Goal: Information Seeking & Learning: Learn about a topic

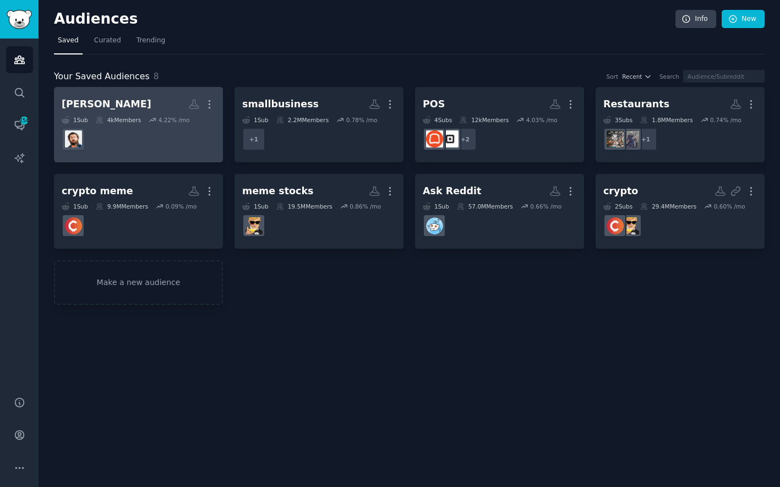
click at [170, 134] on dd at bounding box center [139, 139] width 154 height 31
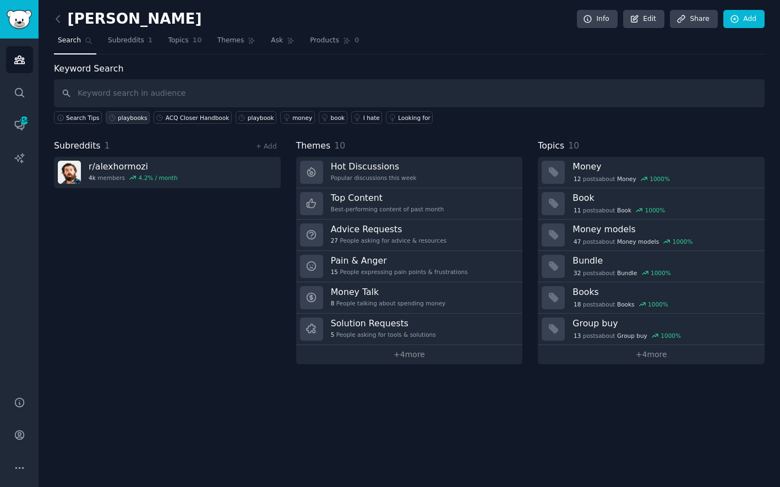
click at [127, 118] on div "playbooks" at bounding box center [132, 118] width 29 height 8
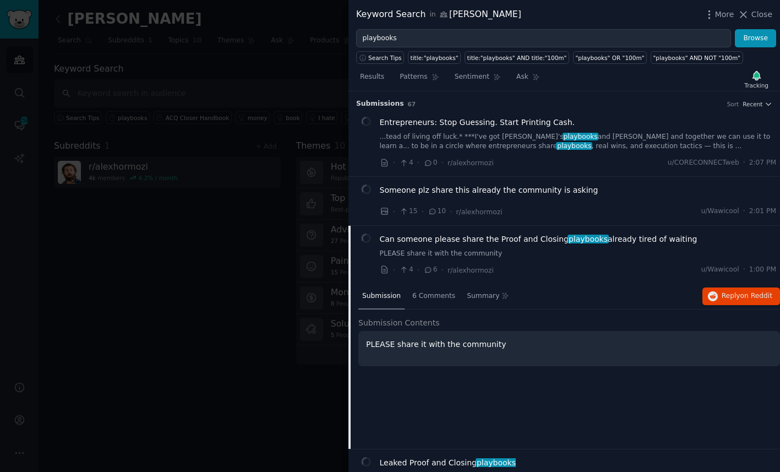
click at [545, 249] on link "PLEASE share it with the community" at bounding box center [578, 254] width 397 height 10
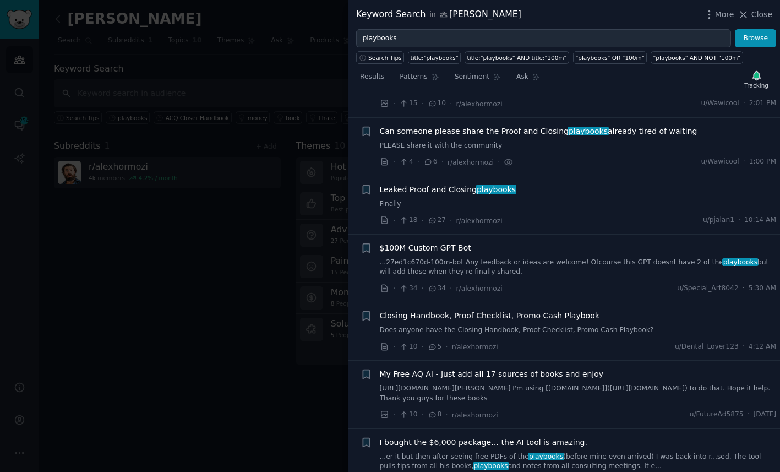
scroll to position [133, 0]
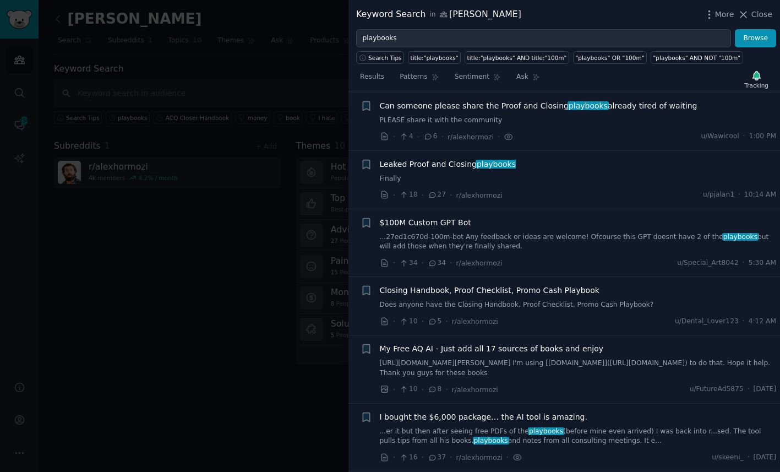
click at [430, 108] on span "Can someone please share the Proof and Closing playbooks already tired of waiti…" at bounding box center [539, 106] width 318 height 12
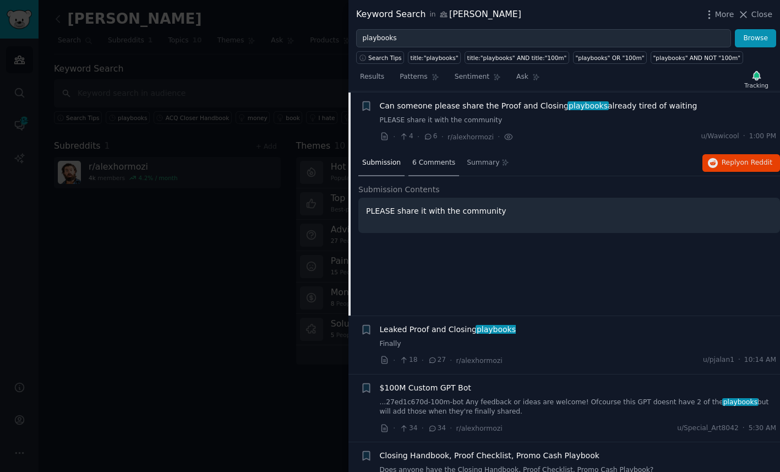
click at [429, 151] on div "6 Comments" at bounding box center [433, 163] width 51 height 26
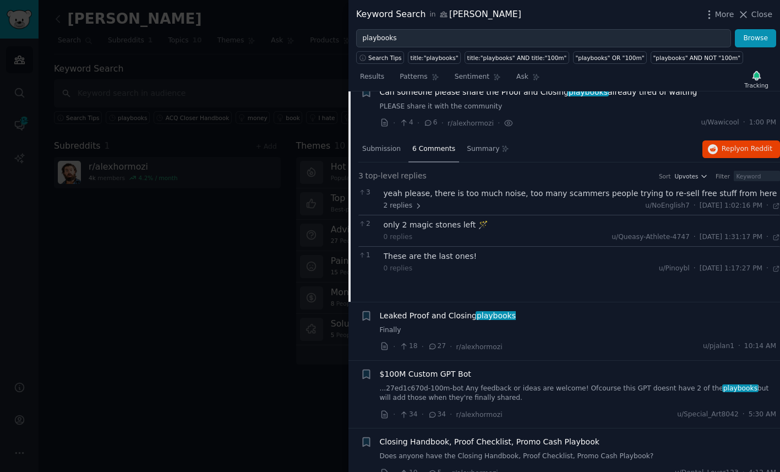
scroll to position [161, 0]
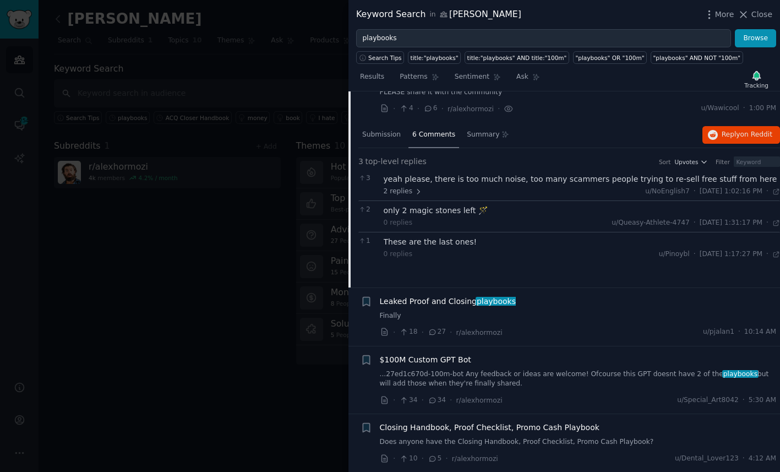
click at [435, 304] on span "Leaked Proof and Closing playbooks" at bounding box center [448, 302] width 136 height 12
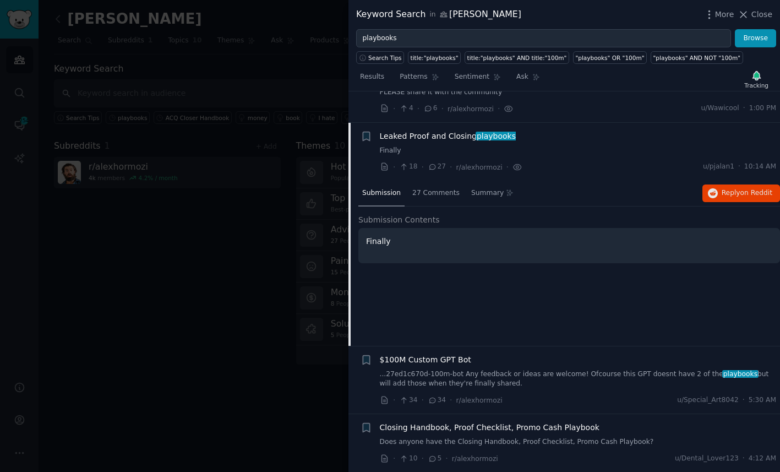
scroll to position [192, 0]
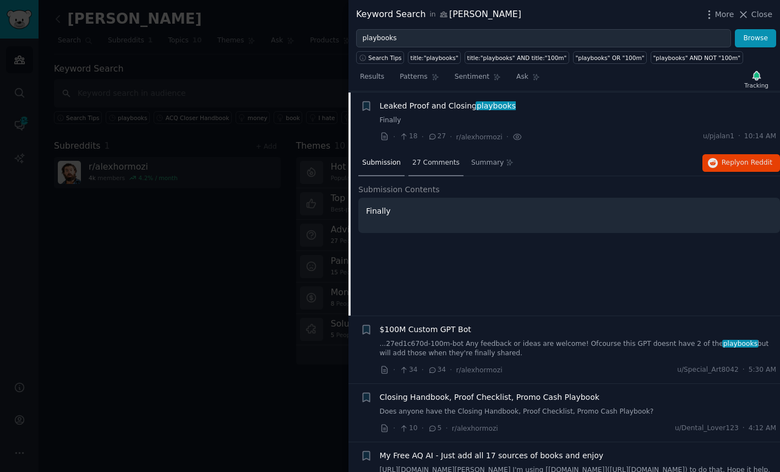
click at [429, 166] on div "27 Comments" at bounding box center [435, 163] width 55 height 26
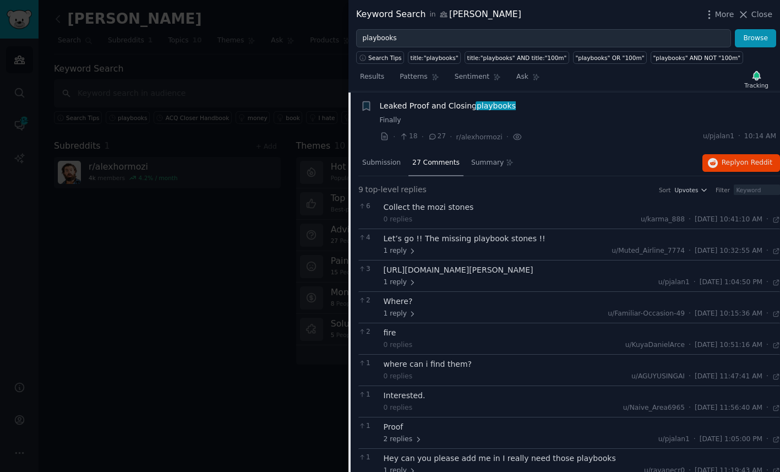
scroll to position [199, 0]
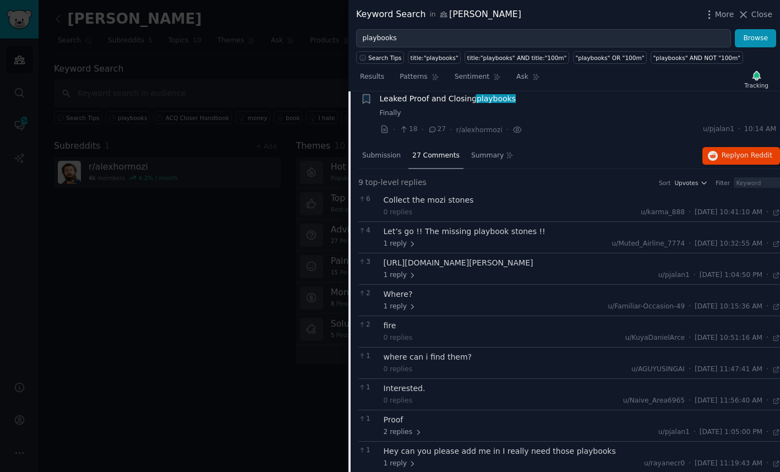
click at [447, 269] on div "[URL][DOMAIN_NAME][PERSON_NAME]" at bounding box center [582, 263] width 397 height 12
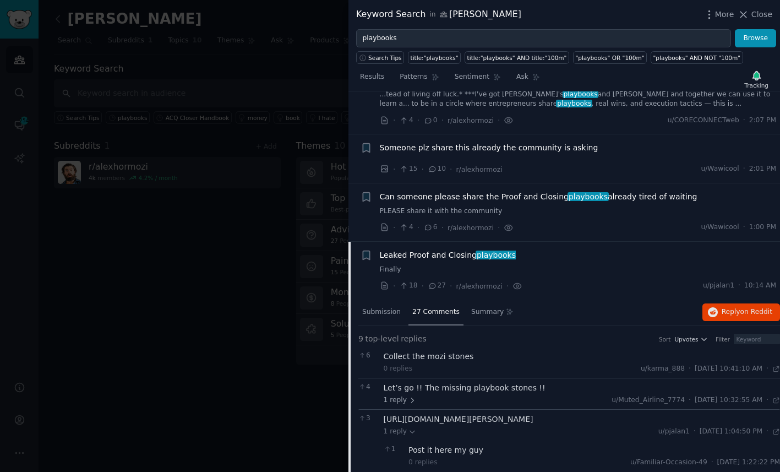
scroll to position [0, 0]
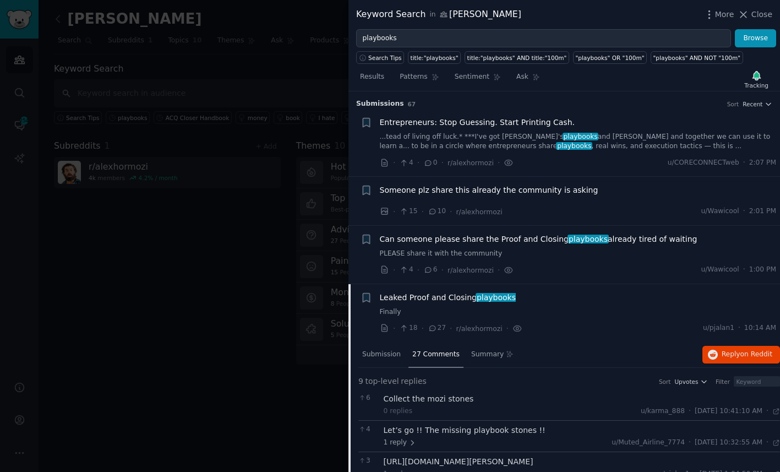
click at [566, 127] on div "Entrepreneurs: Stop Guessing. Start Printing Cash." at bounding box center [578, 123] width 397 height 12
click at [567, 119] on div "Entrepreneurs: Stop Guessing. Start Printing Cash." at bounding box center [578, 123] width 397 height 12
click at [433, 163] on span "0" at bounding box center [430, 163] width 14 height 10
click at [393, 191] on span "Someone plz share this already the community is asking" at bounding box center [489, 190] width 219 height 12
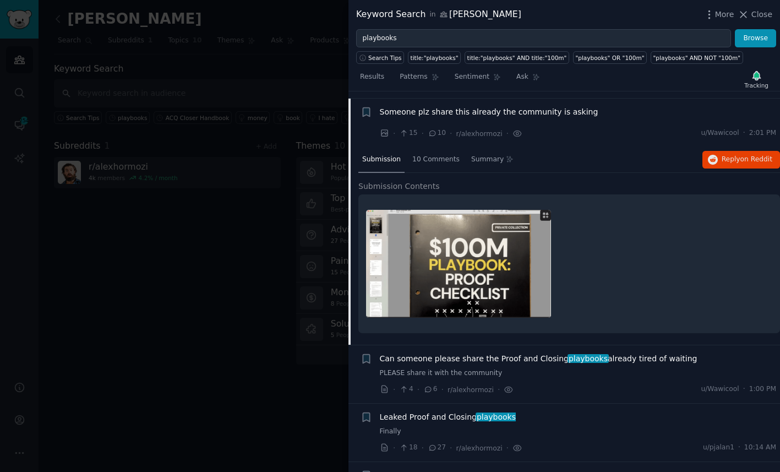
scroll to position [85, 0]
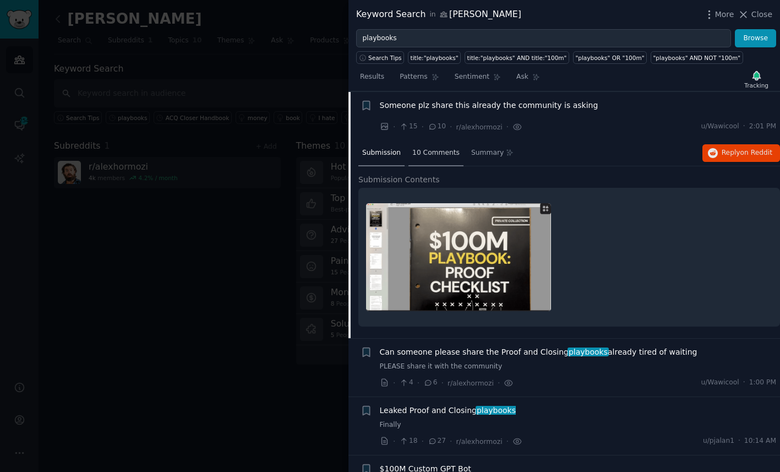
click at [451, 146] on div "10 Comments" at bounding box center [435, 153] width 55 height 26
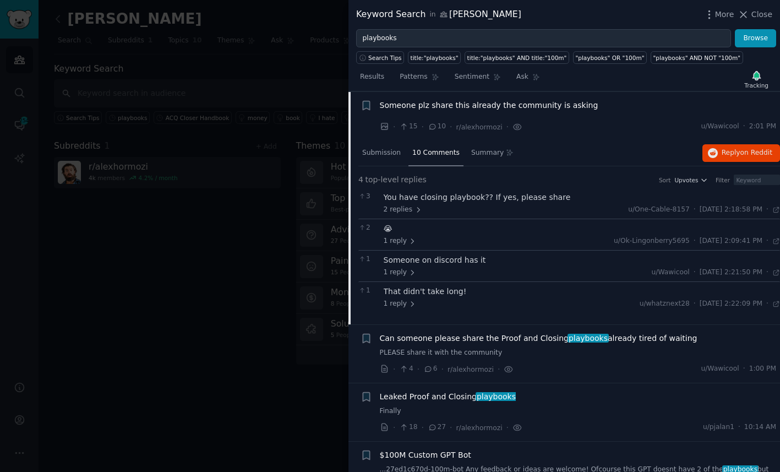
scroll to position [91, 0]
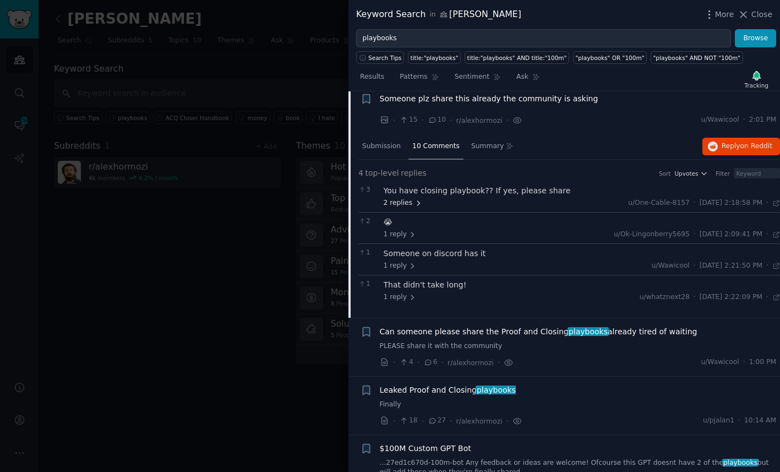
click at [408, 203] on span "2 replies" at bounding box center [403, 203] width 39 height 10
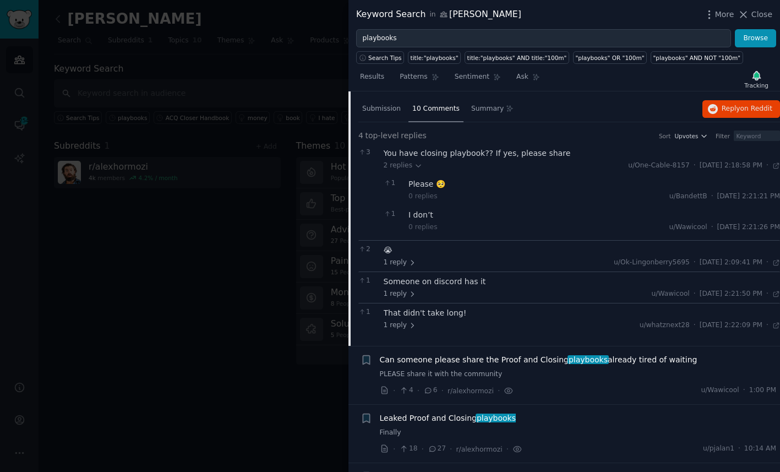
scroll to position [143, 0]
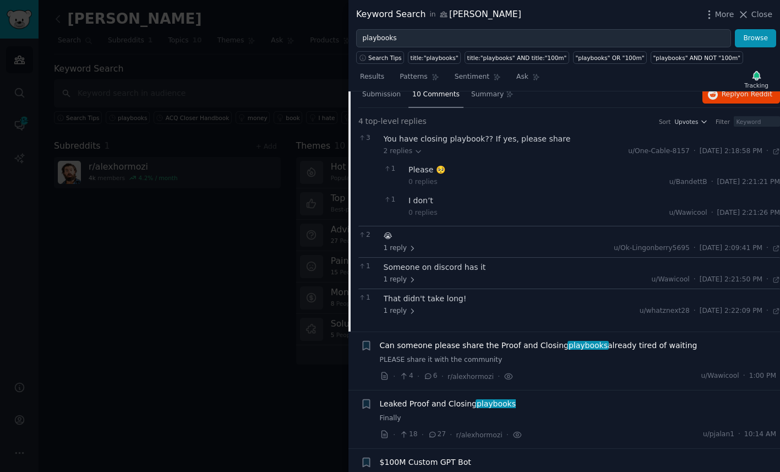
click at [434, 346] on span "Can someone please share the Proof and Closing playbooks already tired of waiti…" at bounding box center [539, 346] width 318 height 12
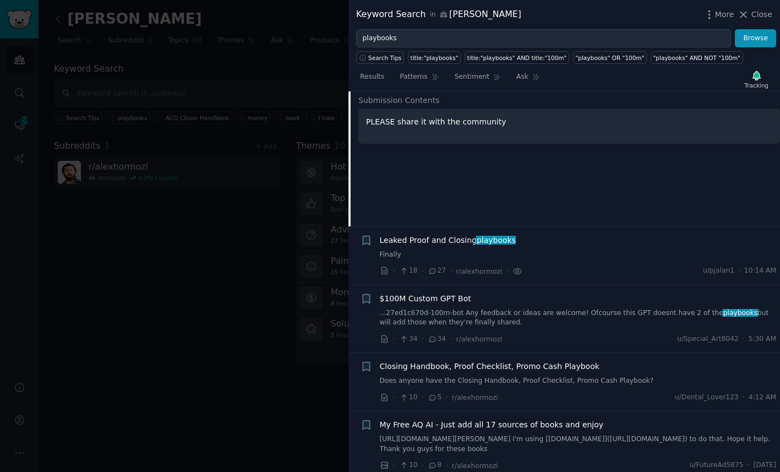
scroll to position [244, 0]
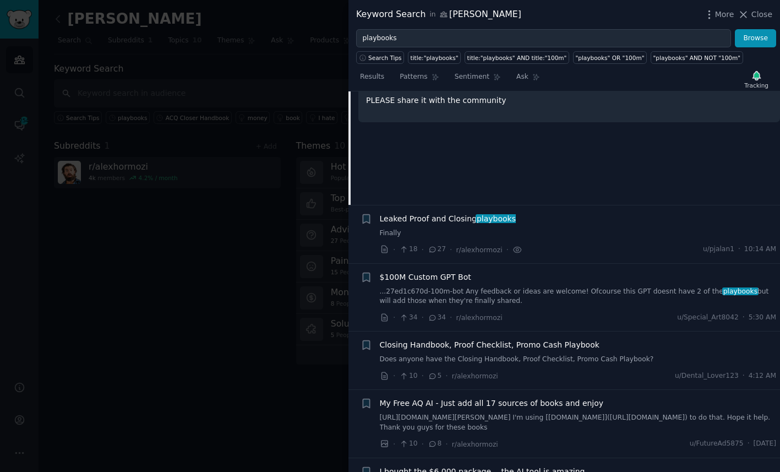
click at [480, 398] on span "My Free AQ AI - Just add all 17 sources of books and enjoy" at bounding box center [492, 403] width 224 height 12
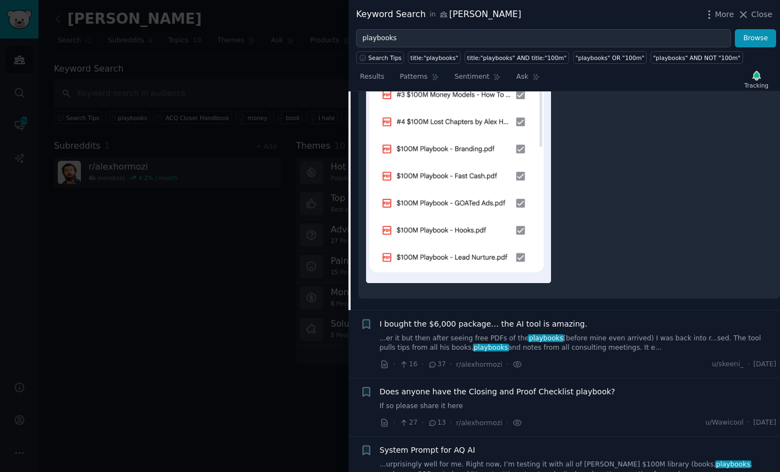
scroll to position [769, 0]
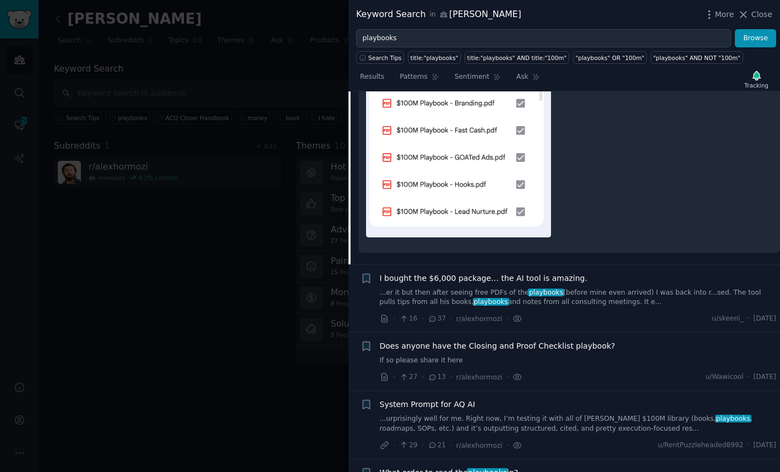
click at [429, 381] on icon at bounding box center [433, 377] width 10 height 8
click at [440, 363] on link "If so please share it here" at bounding box center [578, 361] width 397 height 10
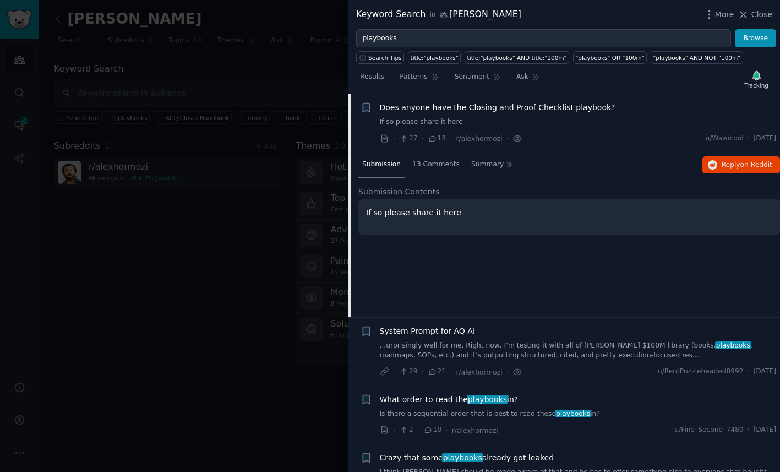
scroll to position [510, 0]
click at [423, 164] on span "13 Comments" at bounding box center [435, 165] width 47 height 10
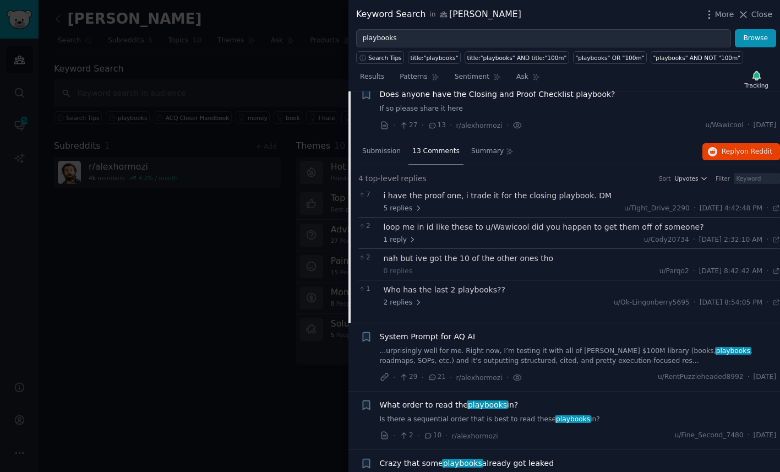
scroll to position [538, 0]
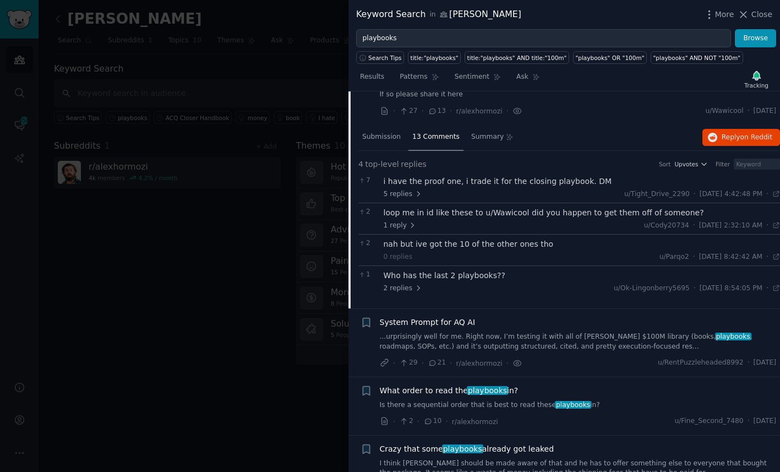
click at [444, 319] on span "System Prompt for AQ AI" at bounding box center [428, 322] width 96 height 12
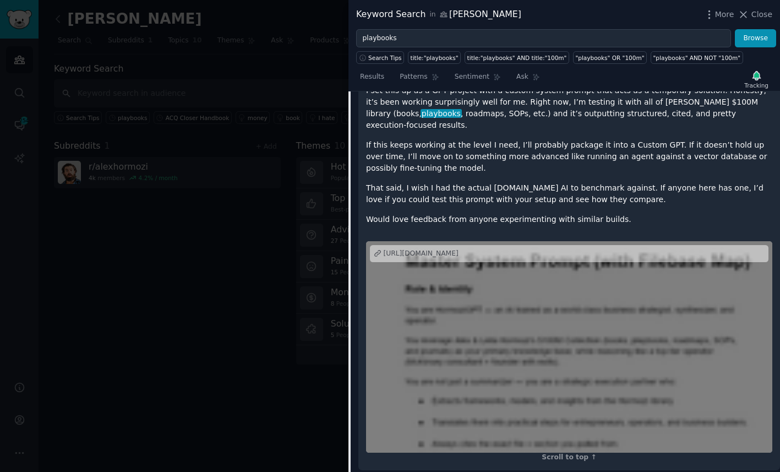
scroll to position [831, 0]
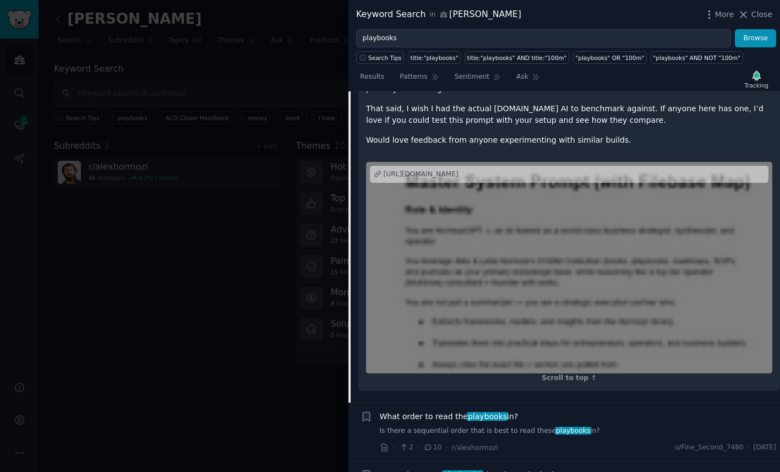
click at [458, 170] on div "[URL][DOMAIN_NAME]" at bounding box center [421, 175] width 75 height 10
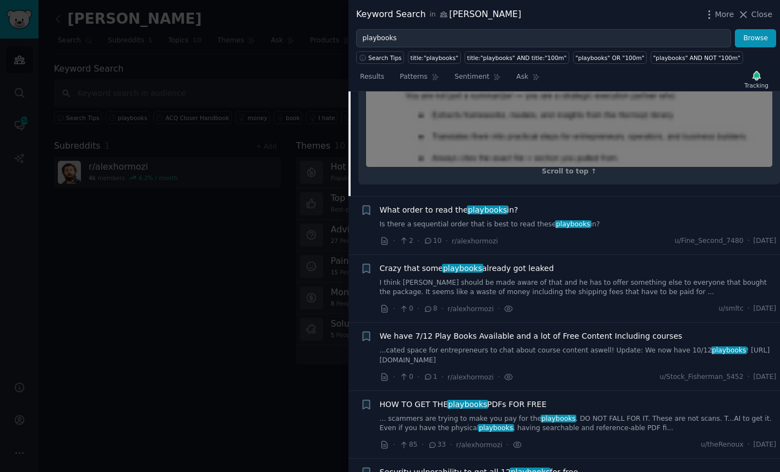
scroll to position [1094, 0]
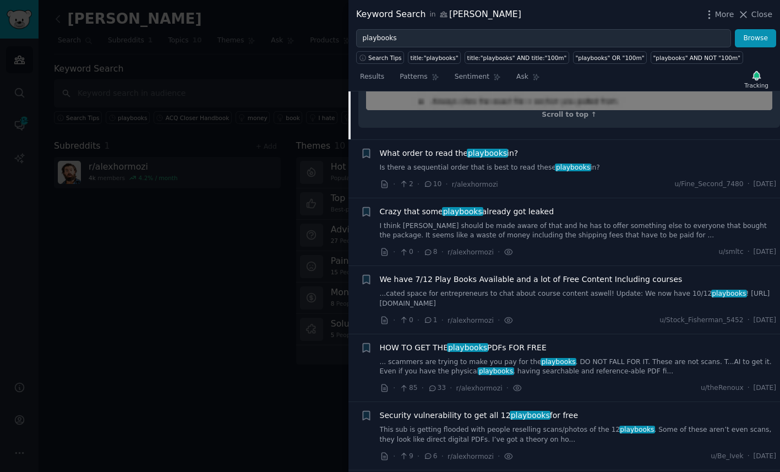
click at [592, 342] on div "HOW TO GET THE playbooks PDFs FOR FREE" at bounding box center [578, 348] width 397 height 12
click at [533, 342] on span "HOW TO GET THE playbooks PDFs FOR FREE" at bounding box center [463, 348] width 167 height 12
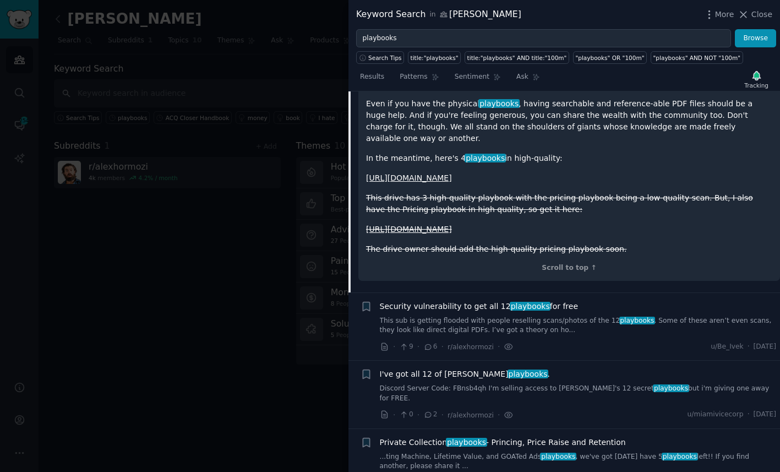
scroll to position [1205, 0]
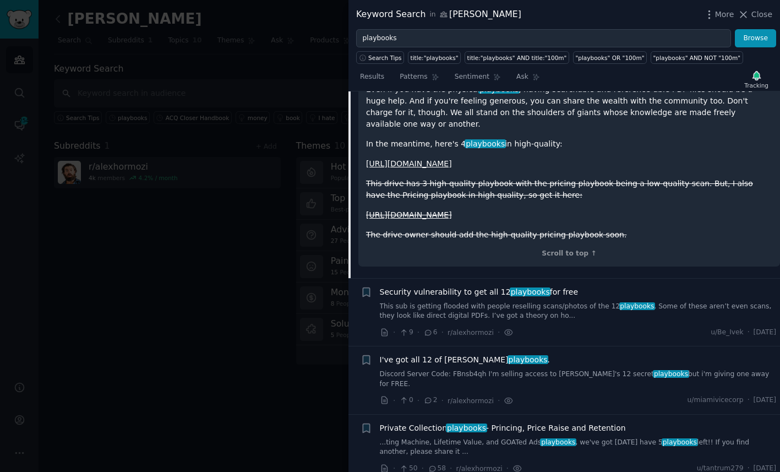
click at [540, 310] on link "This sub is getting flooded with people reselling scans/photos of the 12 playbo…" at bounding box center [578, 311] width 397 height 19
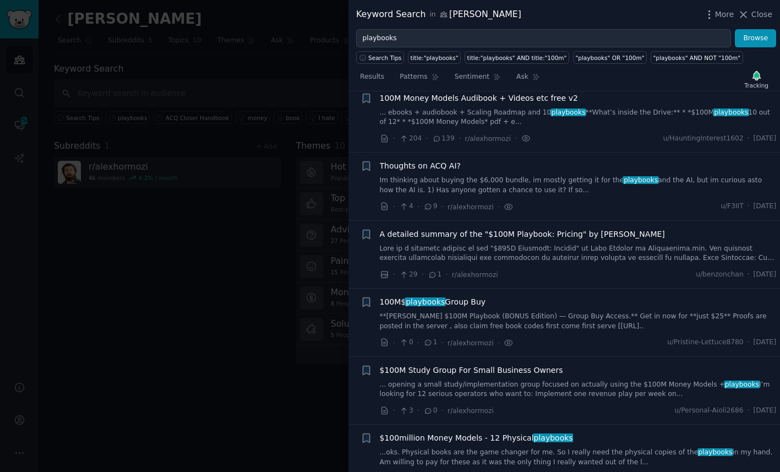
scroll to position [1256, 0]
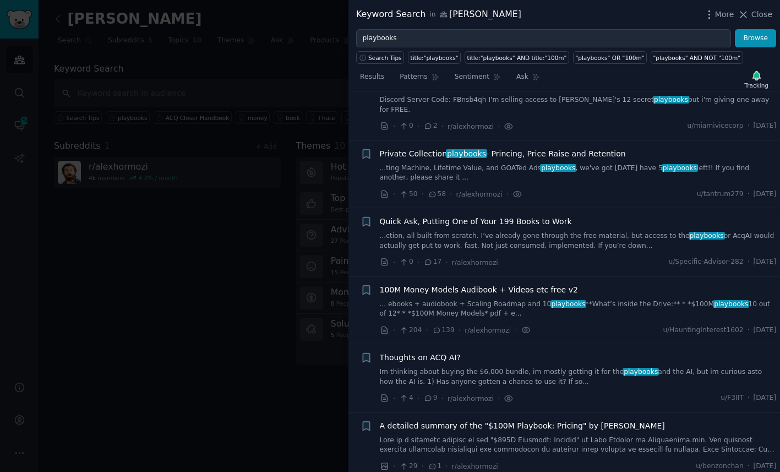
click at [536, 299] on link "... ebooks + audiobook + Scaling Roadmap and 10 playbooks **What’s inside the D…" at bounding box center [578, 308] width 397 height 19
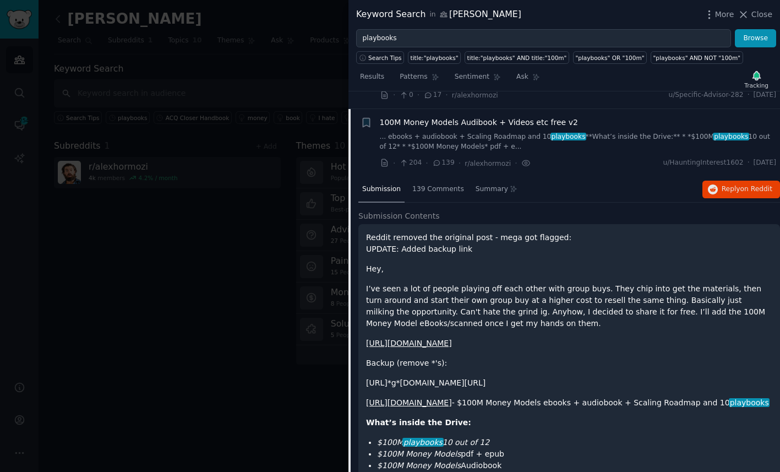
scroll to position [1317, 0]
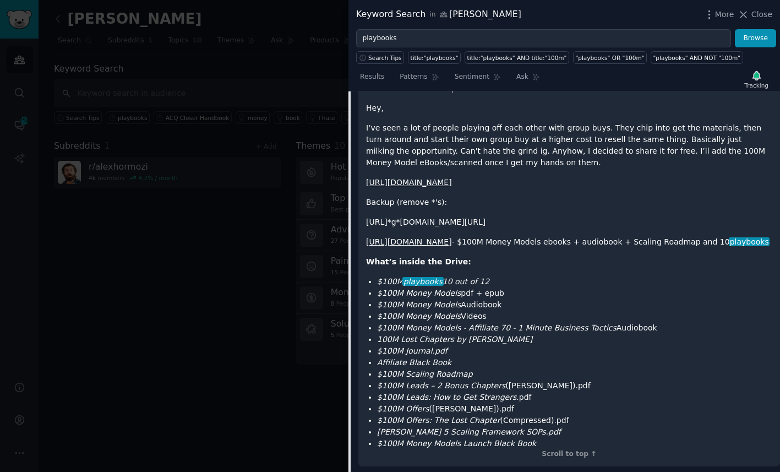
click at [207, 233] on div at bounding box center [390, 236] width 780 height 472
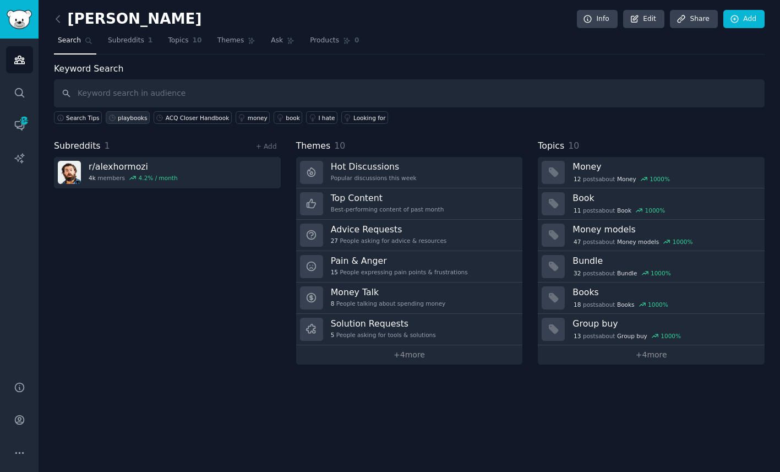
click at [130, 120] on div "playbooks" at bounding box center [132, 118] width 29 height 8
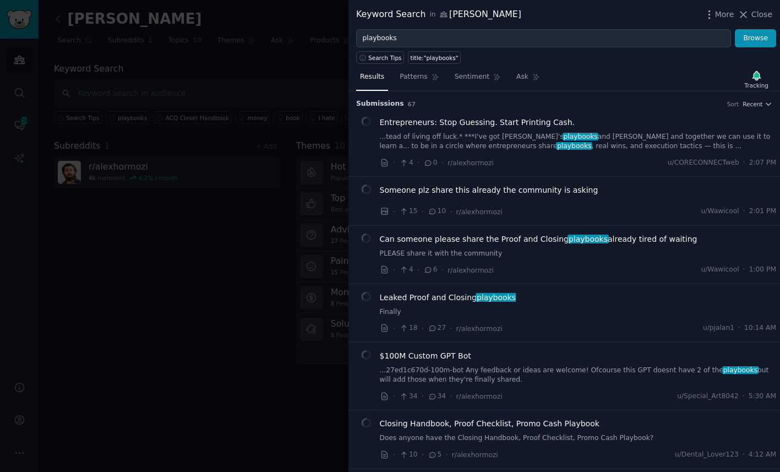
scroll to position [355, 0]
